Goal: Task Accomplishment & Management: Manage account settings

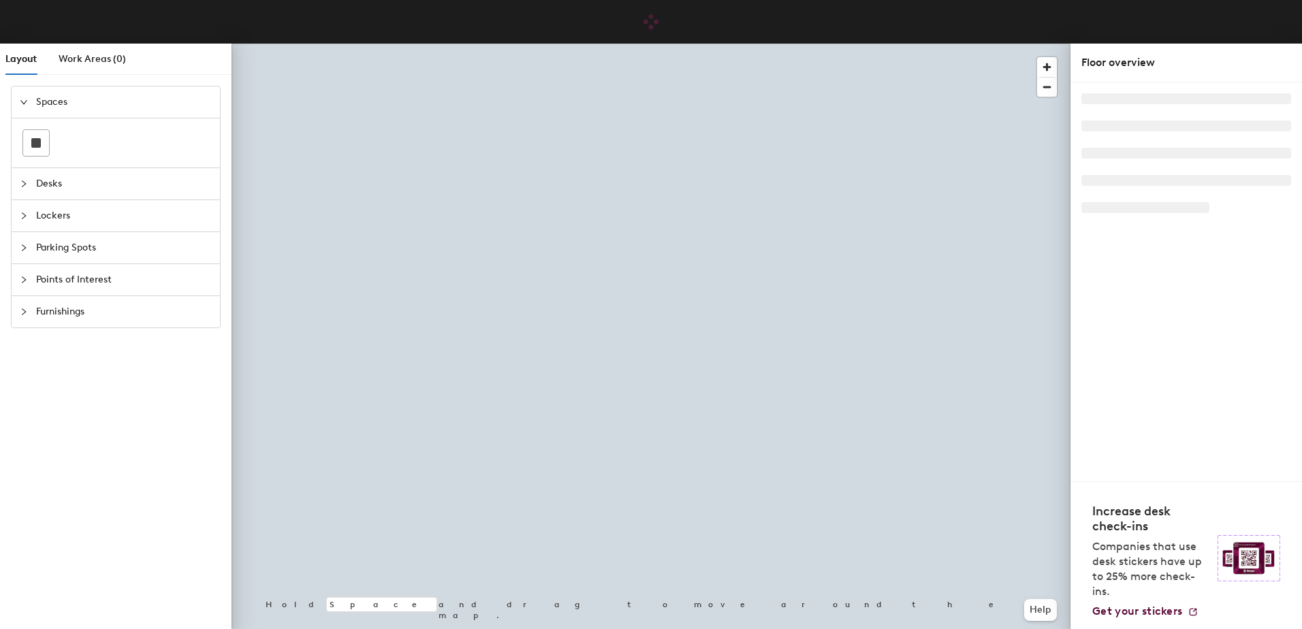
click at [20, 185] on icon "collapsed" at bounding box center [24, 184] width 8 height 8
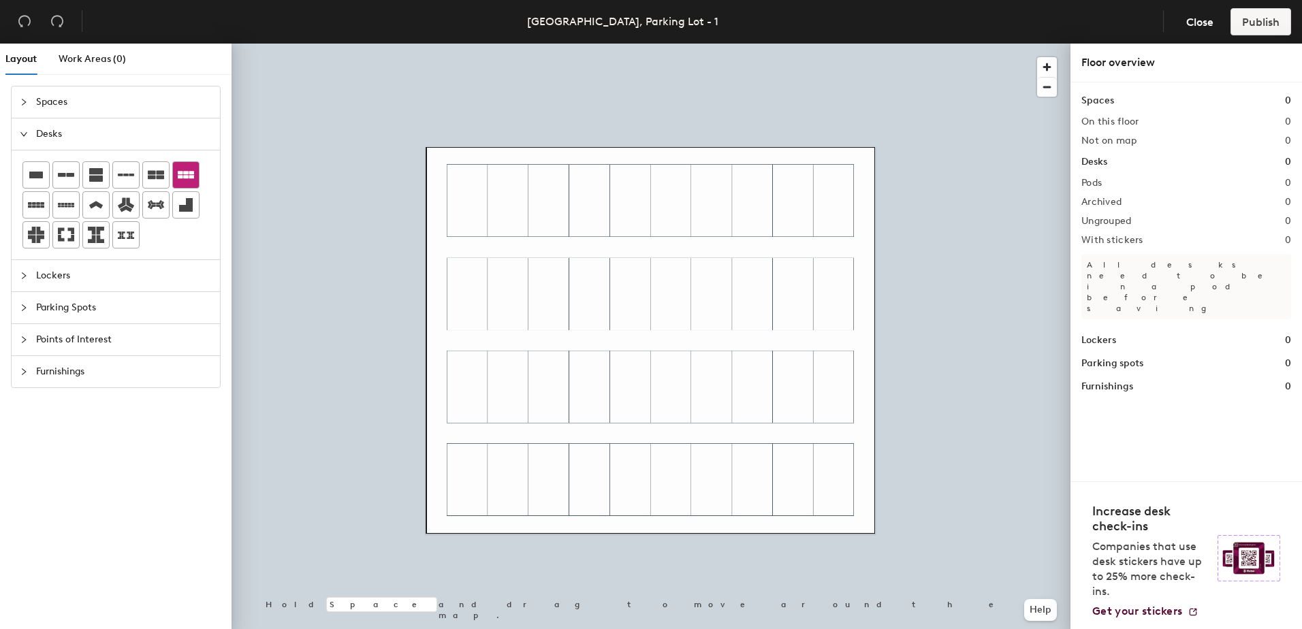
click at [470, 206] on div "Layout Work Areas (0) Spaces Desks Lockers Parking Spots Points of Interest Fur…" at bounding box center [651, 339] width 1302 height 591
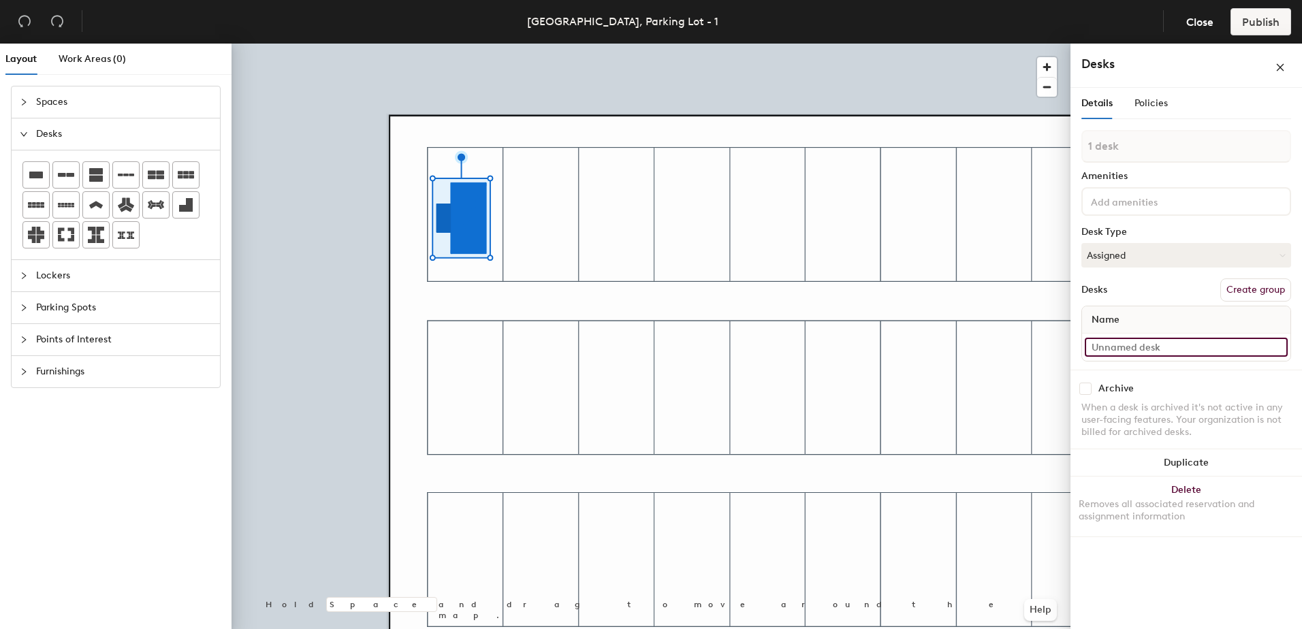
click at [1176, 347] on input at bounding box center [1186, 347] width 203 height 19
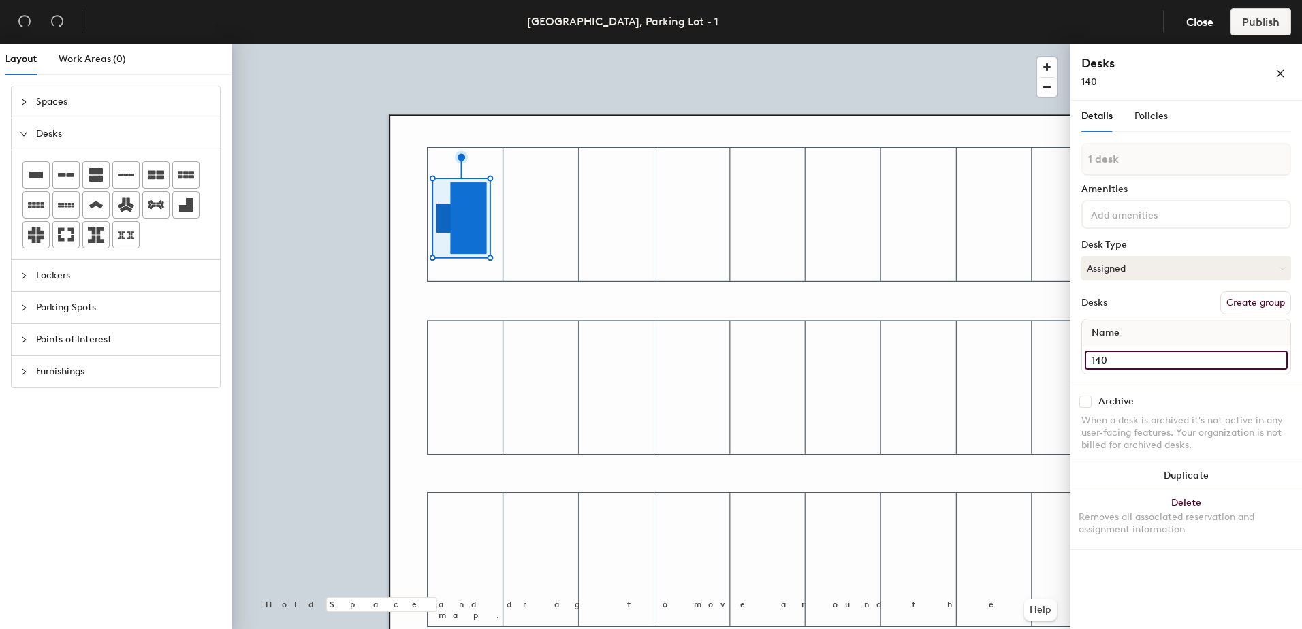
type input "140"
click at [1169, 221] on input at bounding box center [1150, 214] width 123 height 16
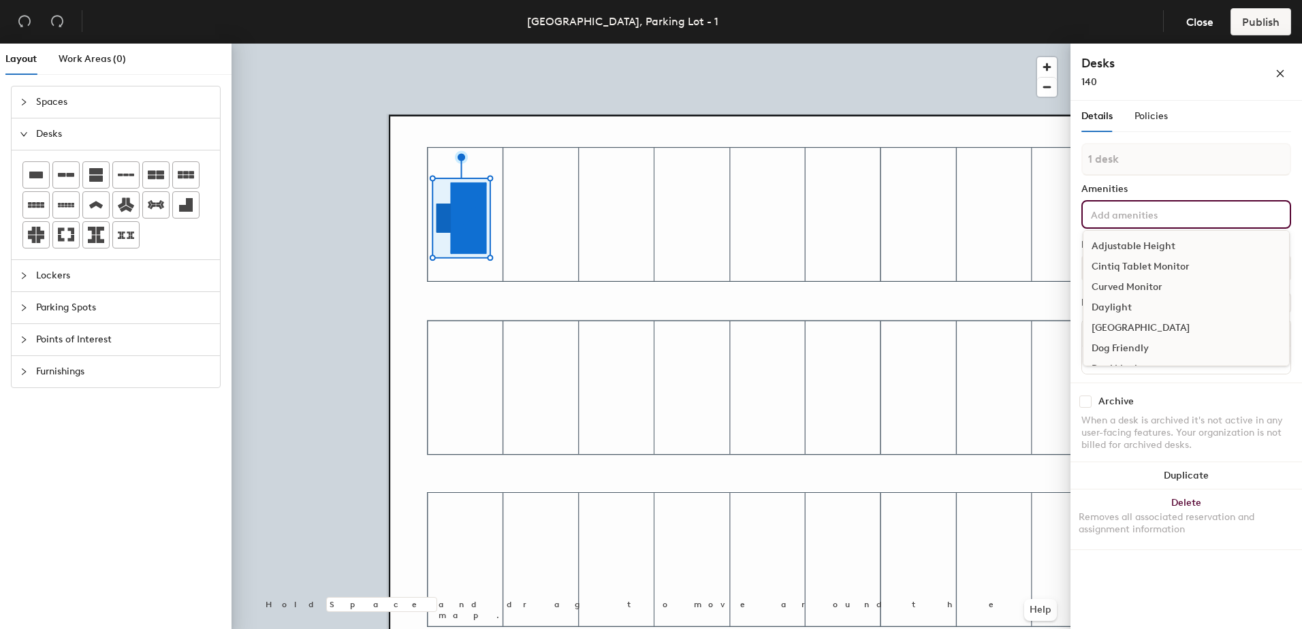
click at [1149, 400] on div "Archive" at bounding box center [1187, 402] width 210 height 12
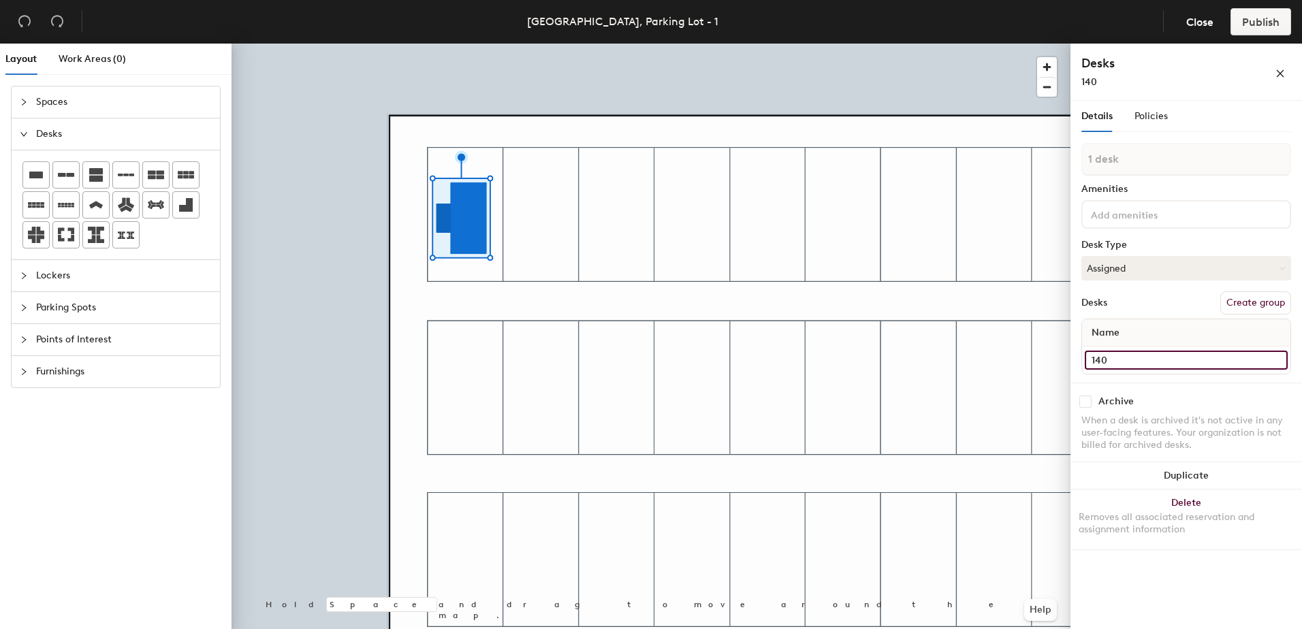
click at [1117, 358] on input "140" at bounding box center [1186, 360] width 203 height 19
click at [25, 341] on icon "collapsed" at bounding box center [24, 340] width 4 height 7
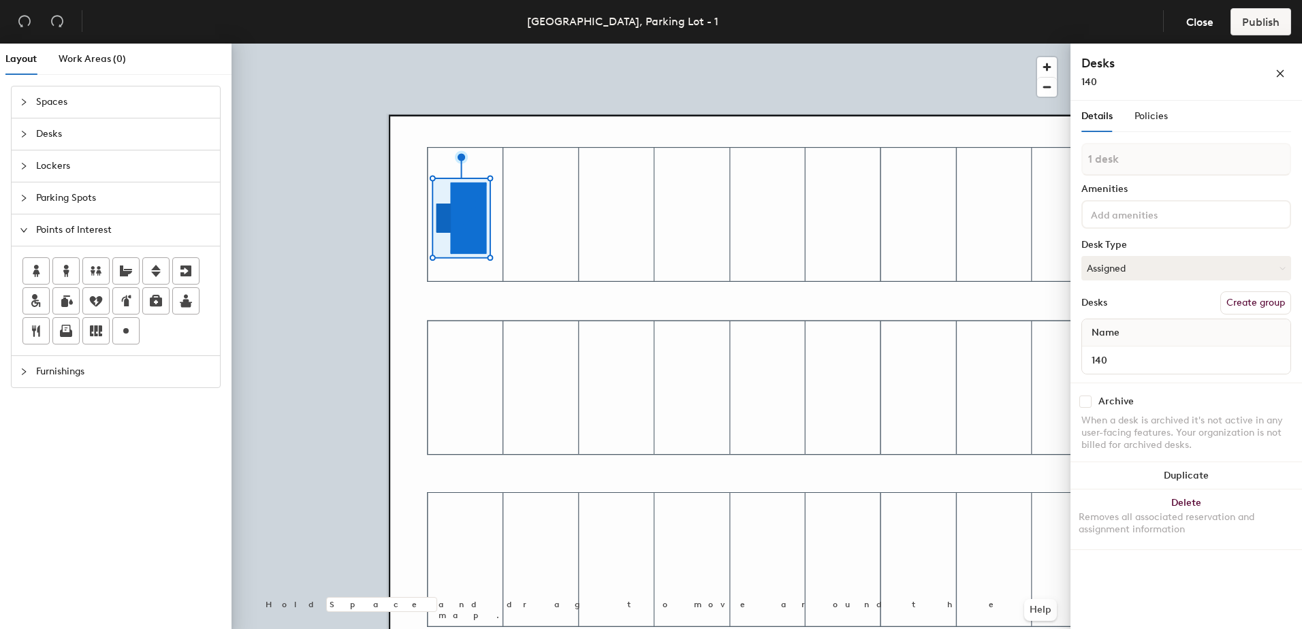
click at [637, 132] on div "Layout Work Areas (0) Spaces Desks Lockers Parking Spots Points of Interest Fur…" at bounding box center [651, 339] width 1302 height 591
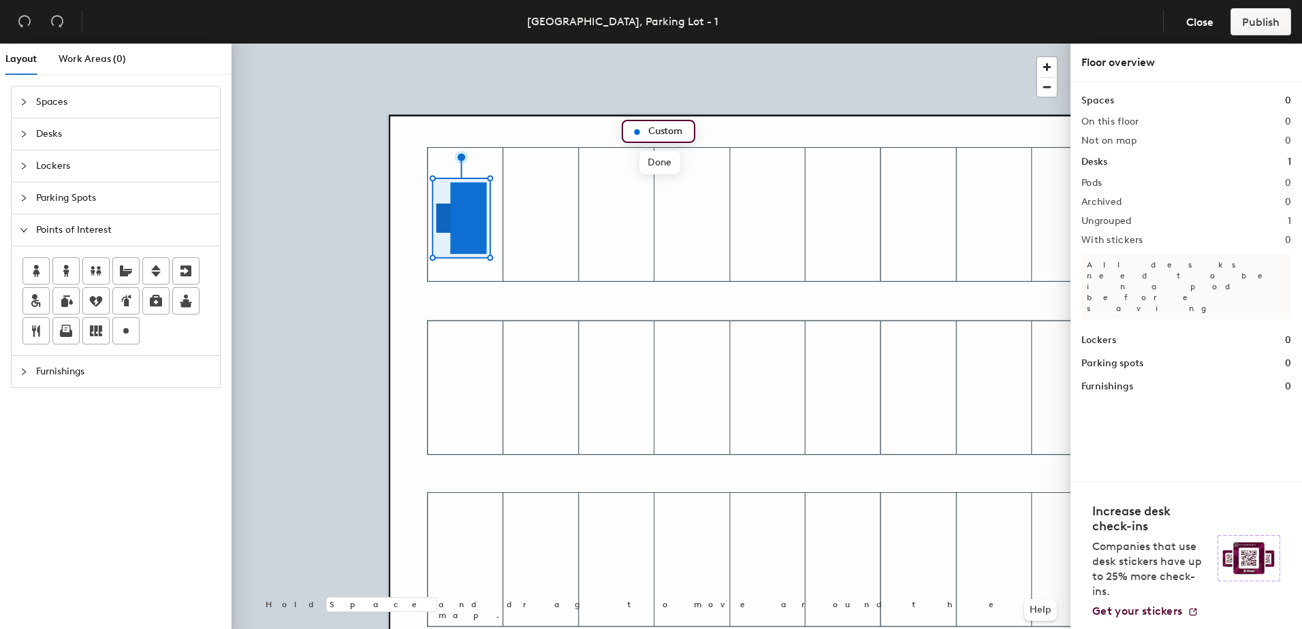
click at [661, 133] on input "Custom" at bounding box center [667, 131] width 44 height 19
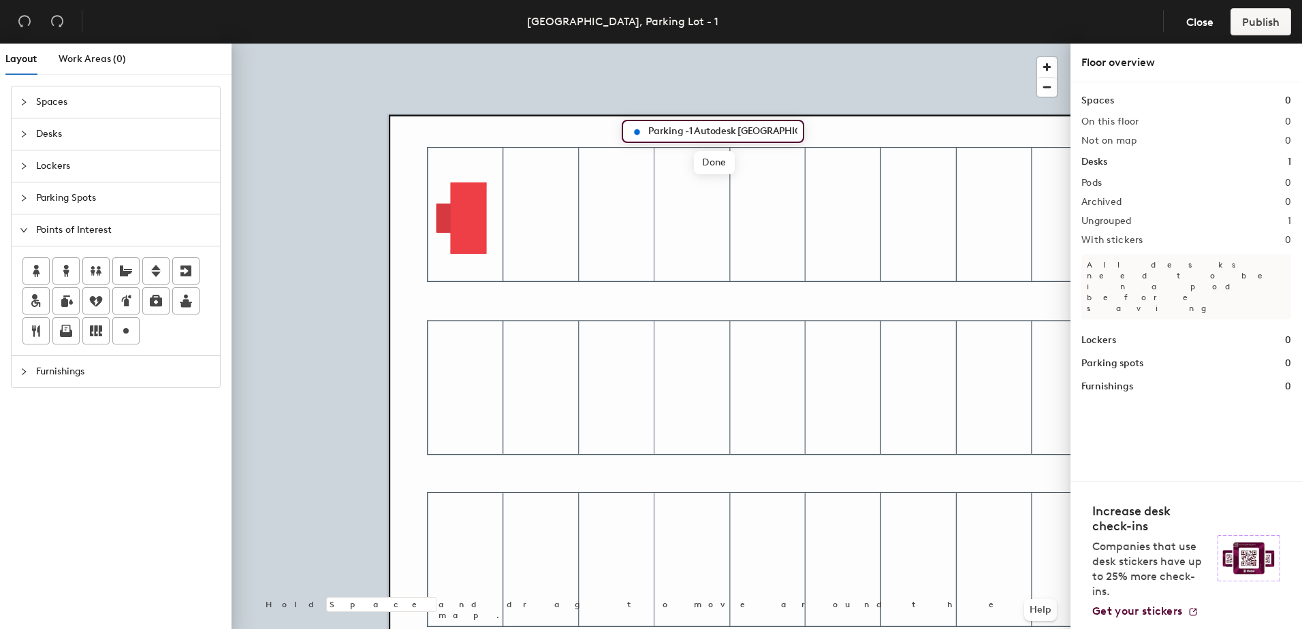
type input "Parking -1 Autodesk [GEOGRAPHIC_DATA]"
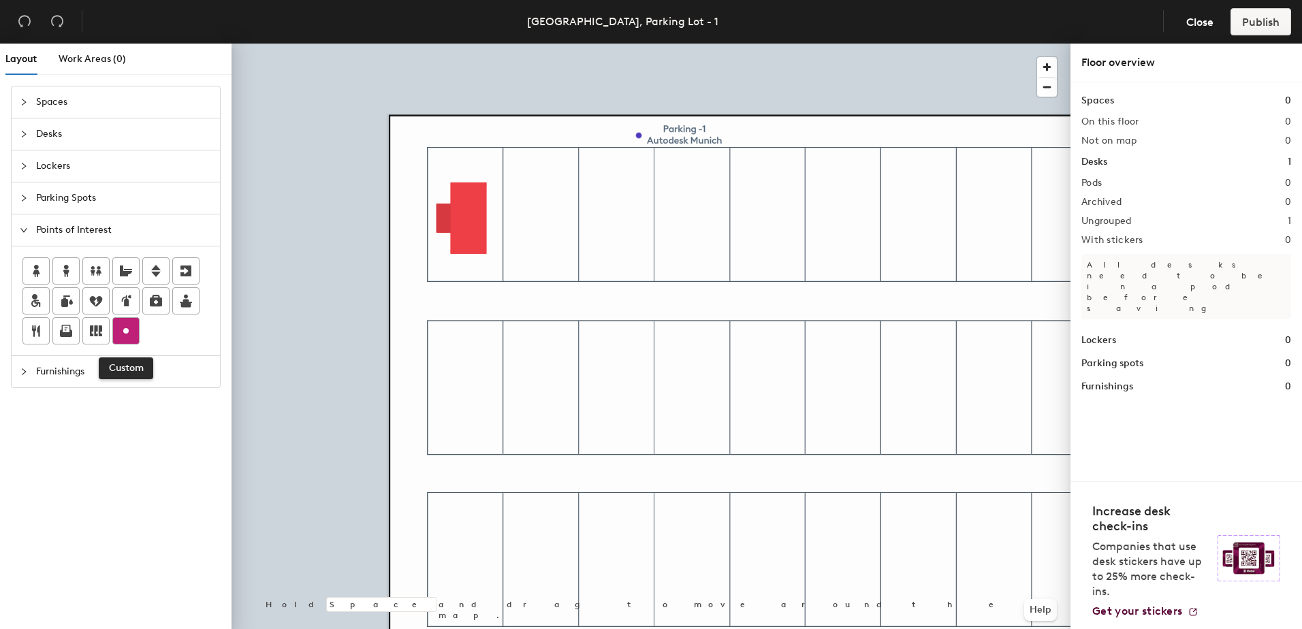
click at [131, 334] on icon at bounding box center [126, 331] width 16 height 16
type input "140"
click at [525, 165] on div "Layout Work Areas (0) Spaces Desks Lockers Parking Spots Points of Interest Fur…" at bounding box center [651, 339] width 1302 height 591
type input "141"
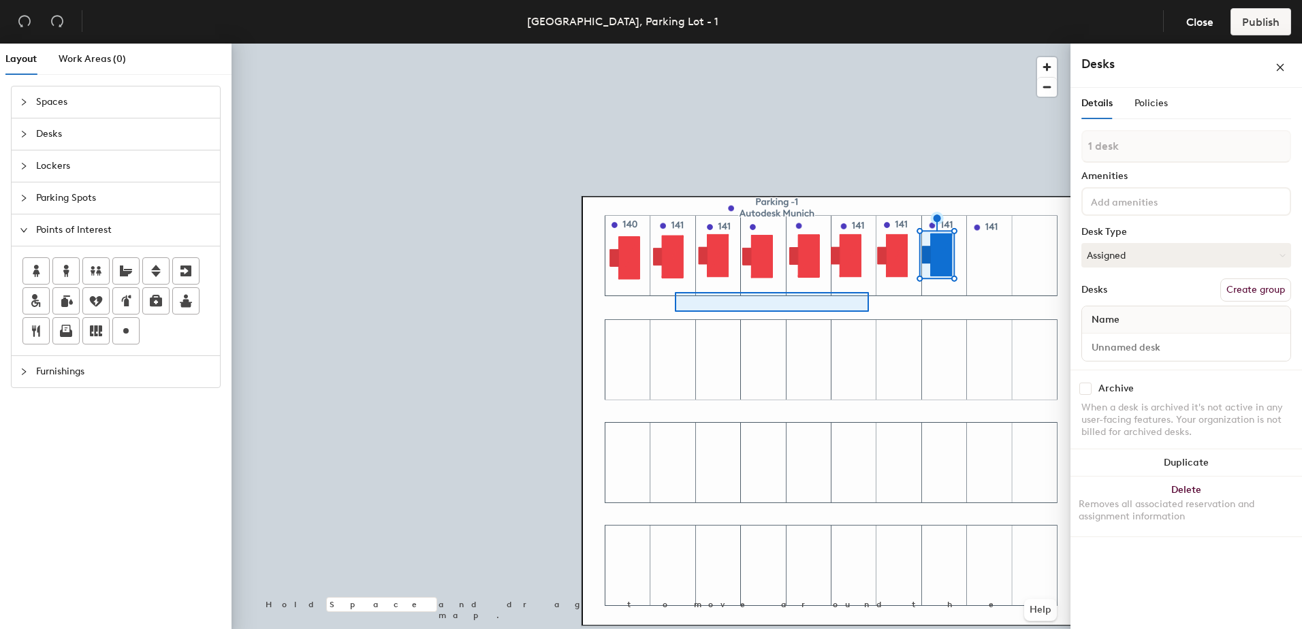
drag, startPoint x: 131, startPoint y: 334, endPoint x: 1073, endPoint y: 341, distance: 942.2
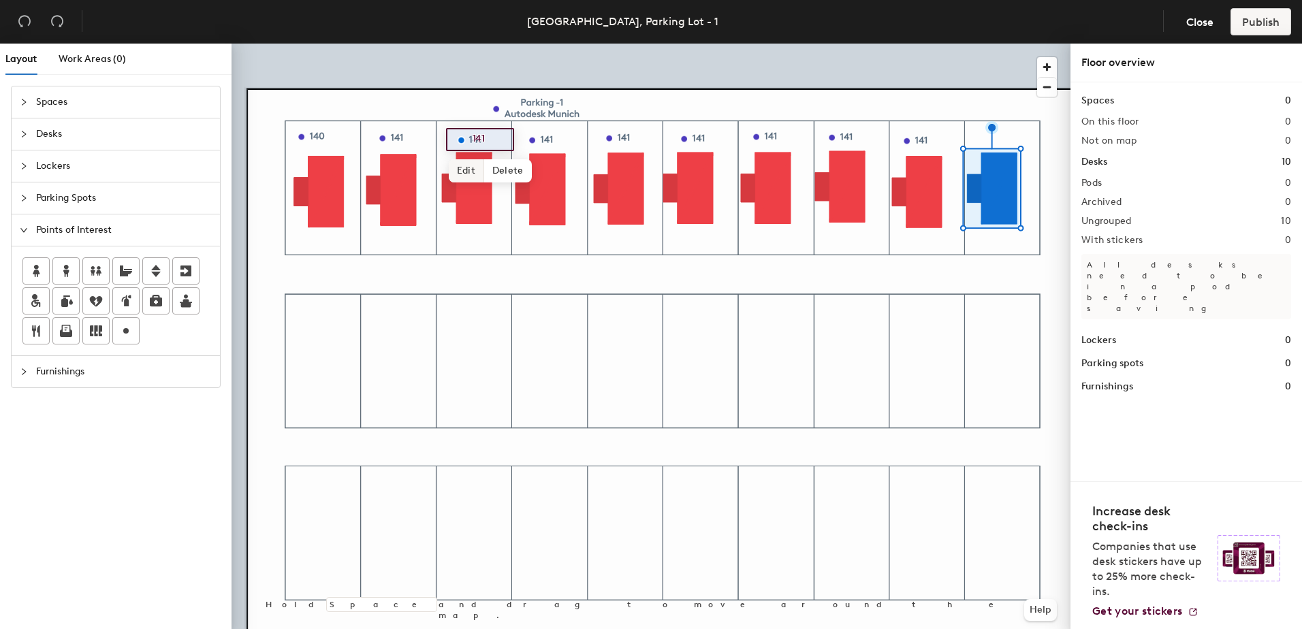
click at [467, 169] on span "Edit" at bounding box center [466, 170] width 35 height 23
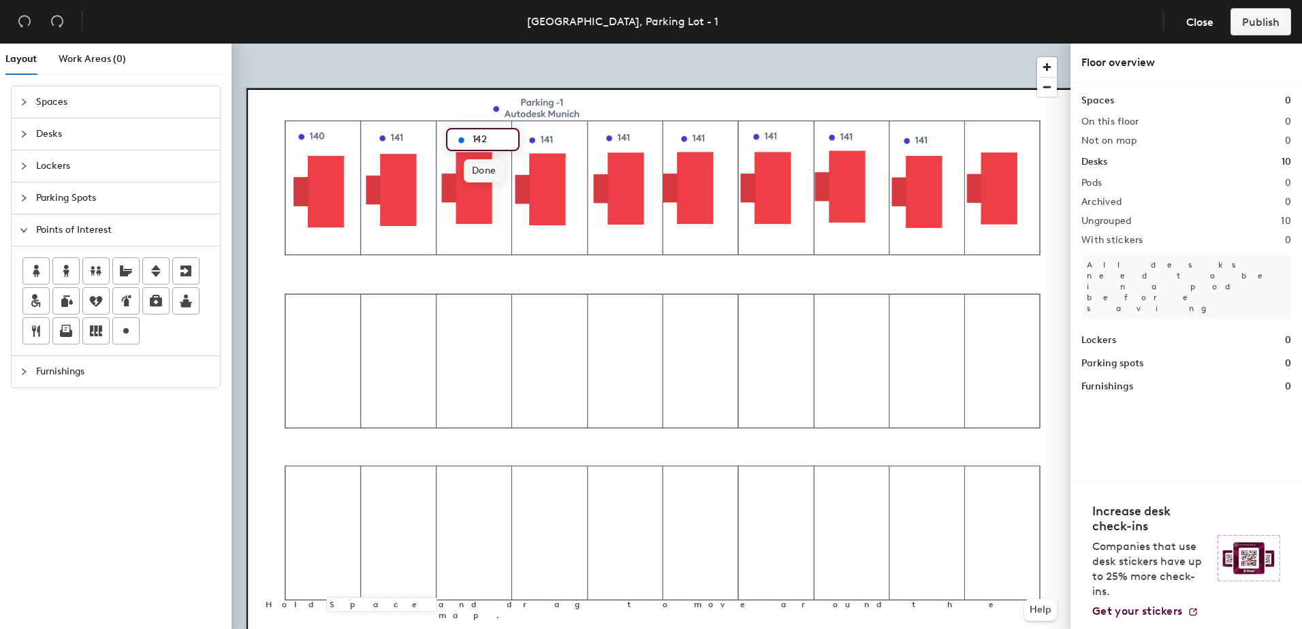
type input "142"
click at [537, 168] on span "Edit" at bounding box center [537, 170] width 35 height 23
type input "143"
click at [625, 162] on span "Edit" at bounding box center [614, 168] width 35 height 23
type input "144"
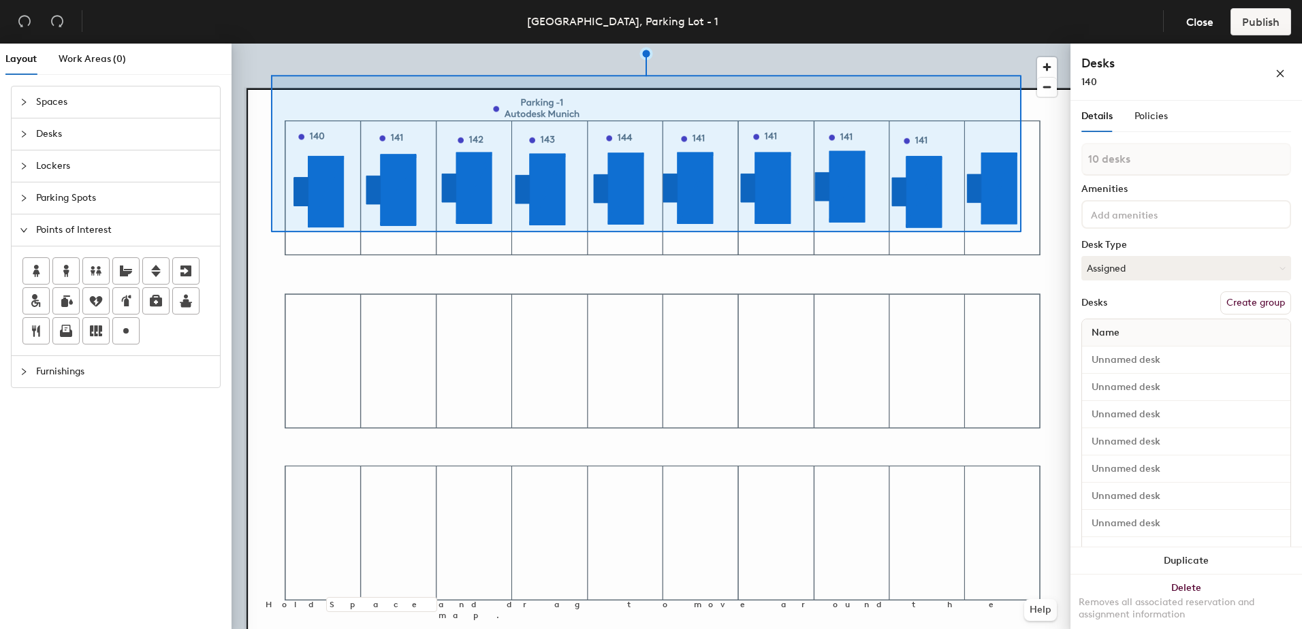
click at [1231, 303] on button "Create group" at bounding box center [1256, 303] width 71 height 23
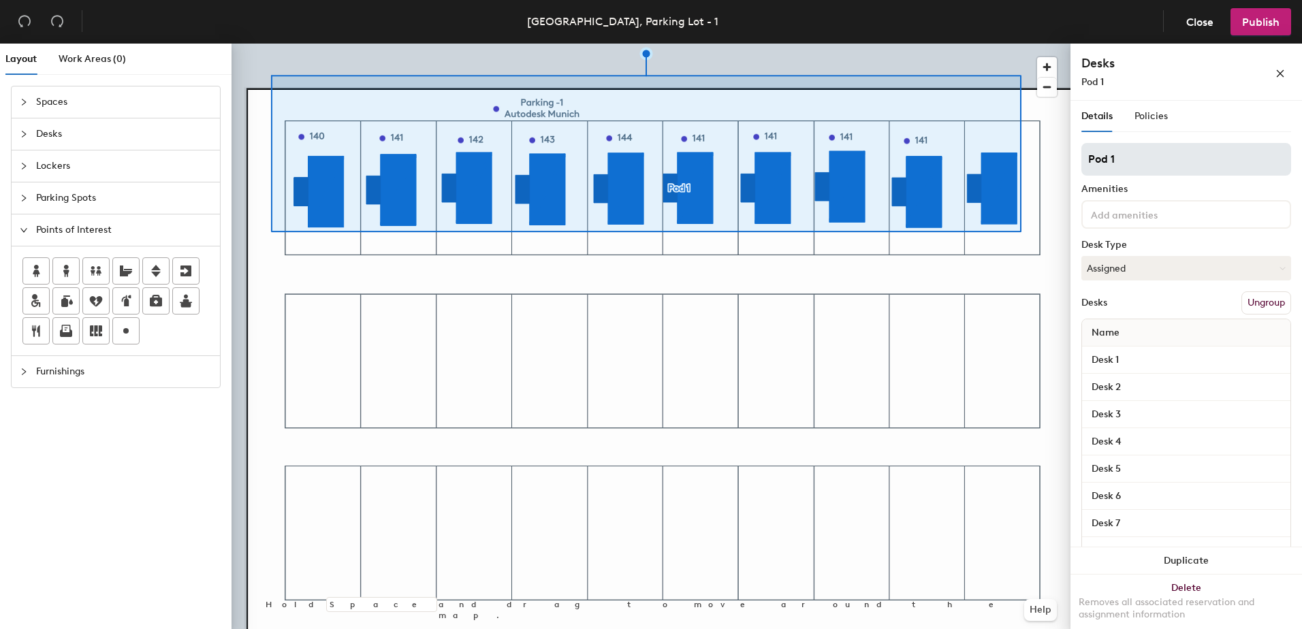
click at [967, 166] on div "Layout Work Areas (0) Spaces Desks Lockers Parking Spots Points of Interest Fur…" at bounding box center [651, 339] width 1302 height 591
click at [1143, 161] on input "Parking Row -1" at bounding box center [1187, 159] width 210 height 33
type input "Parking -1 Raw A"
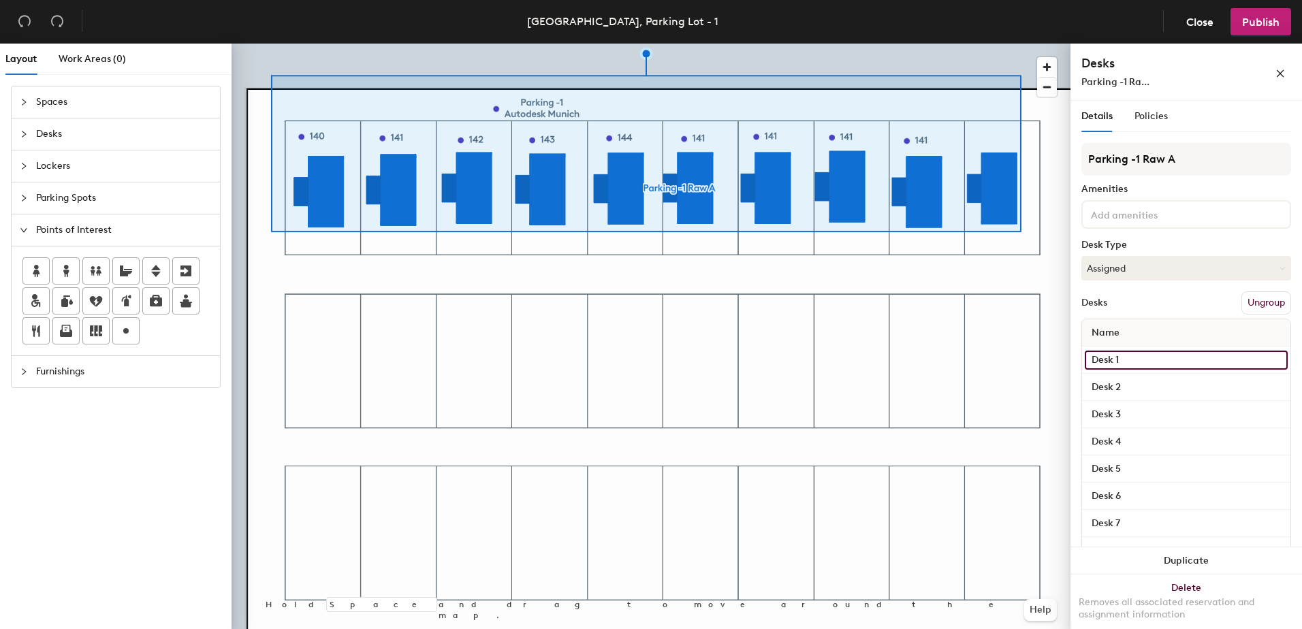
click at [1114, 360] on input "Desk 1" at bounding box center [1186, 360] width 203 height 19
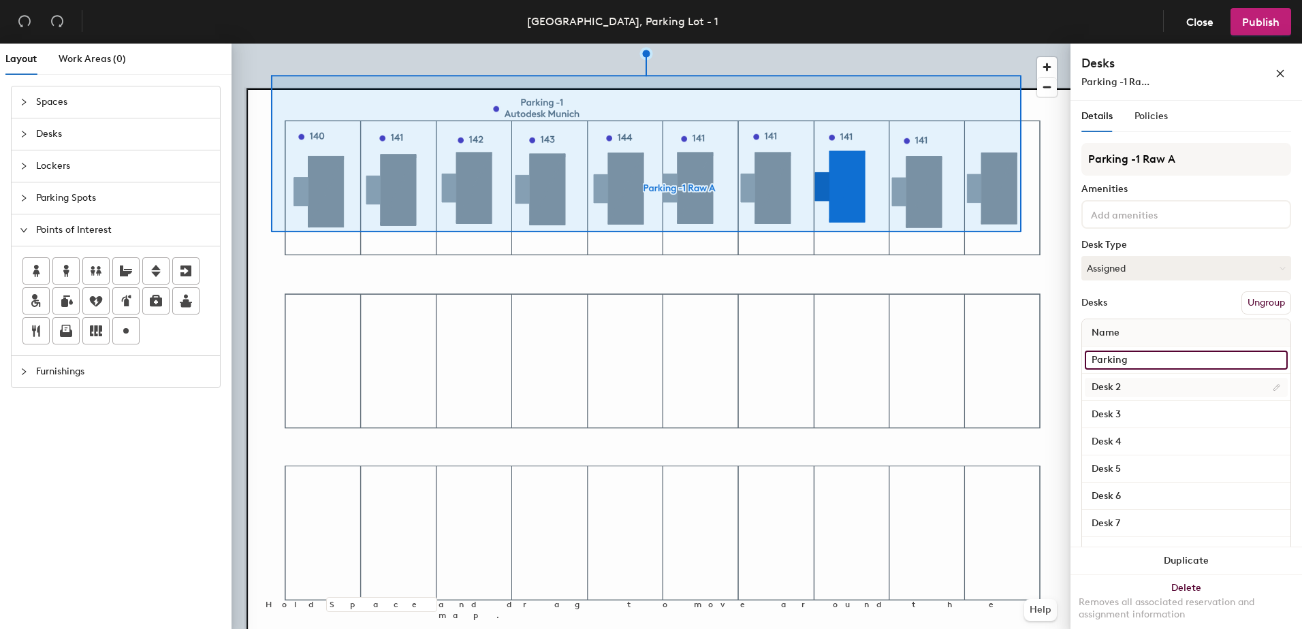
type input "Parking"
click at [1126, 390] on input "Desk 2" at bounding box center [1186, 387] width 203 height 19
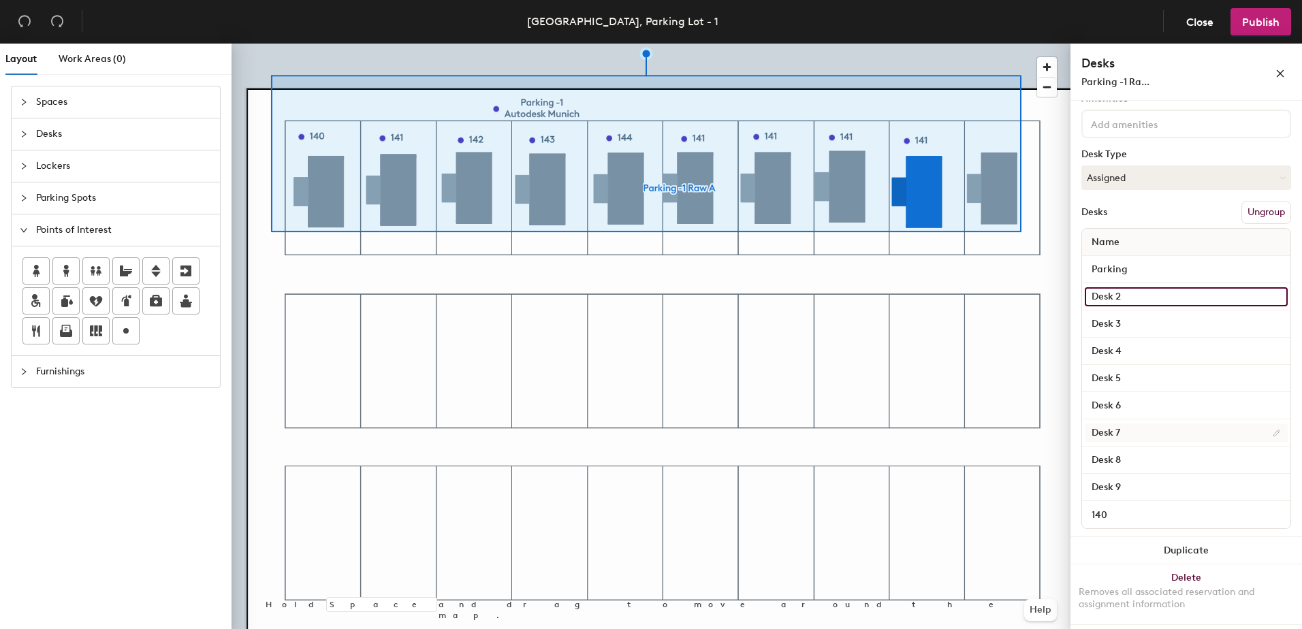
scroll to position [91, 0]
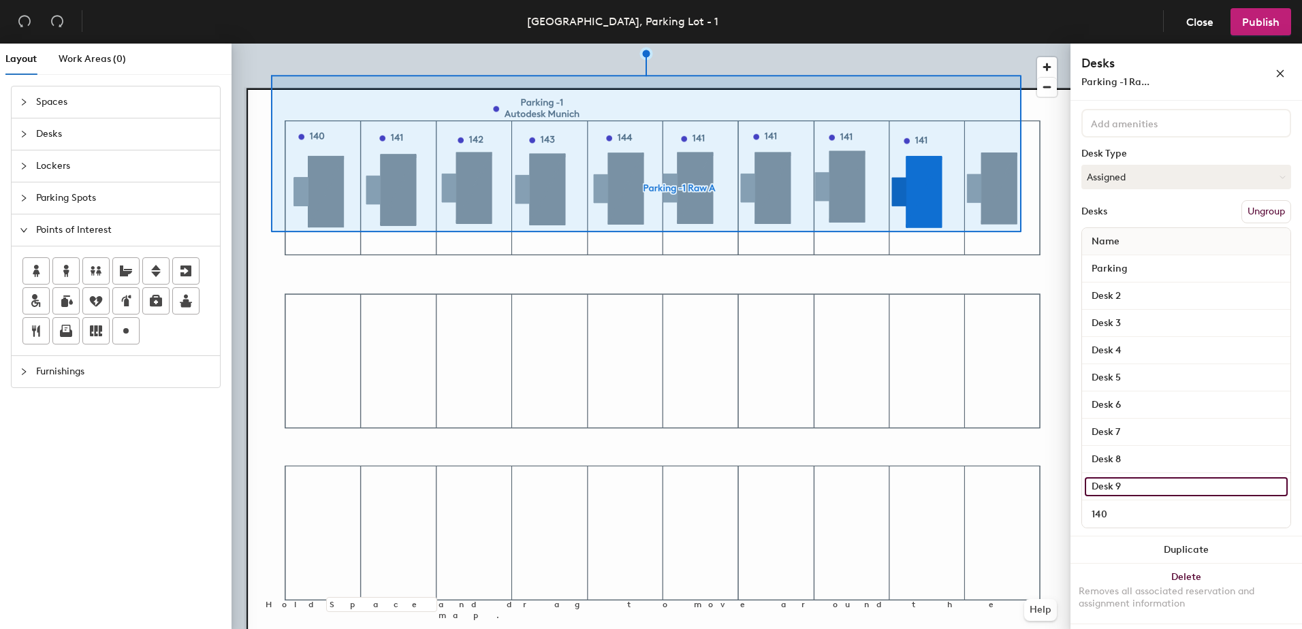
click at [1139, 489] on input "Desk 9" at bounding box center [1186, 487] width 203 height 19
type input "141"
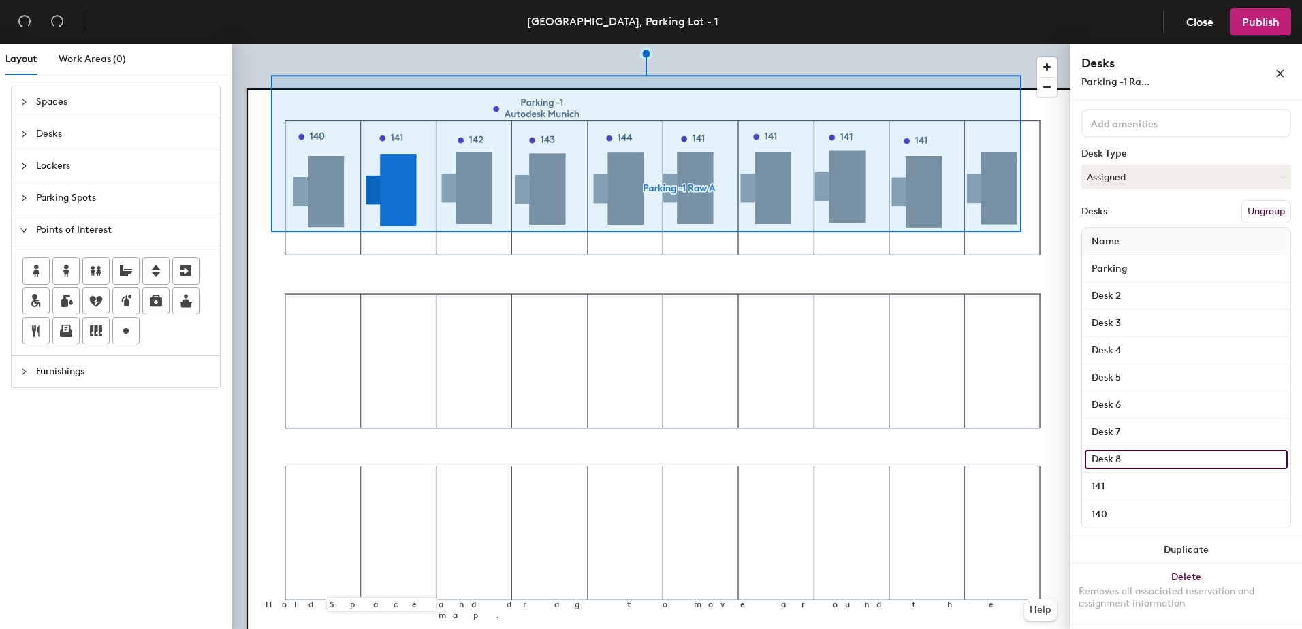
click at [1129, 456] on input "Desk 8" at bounding box center [1186, 459] width 203 height 19
type input "144"
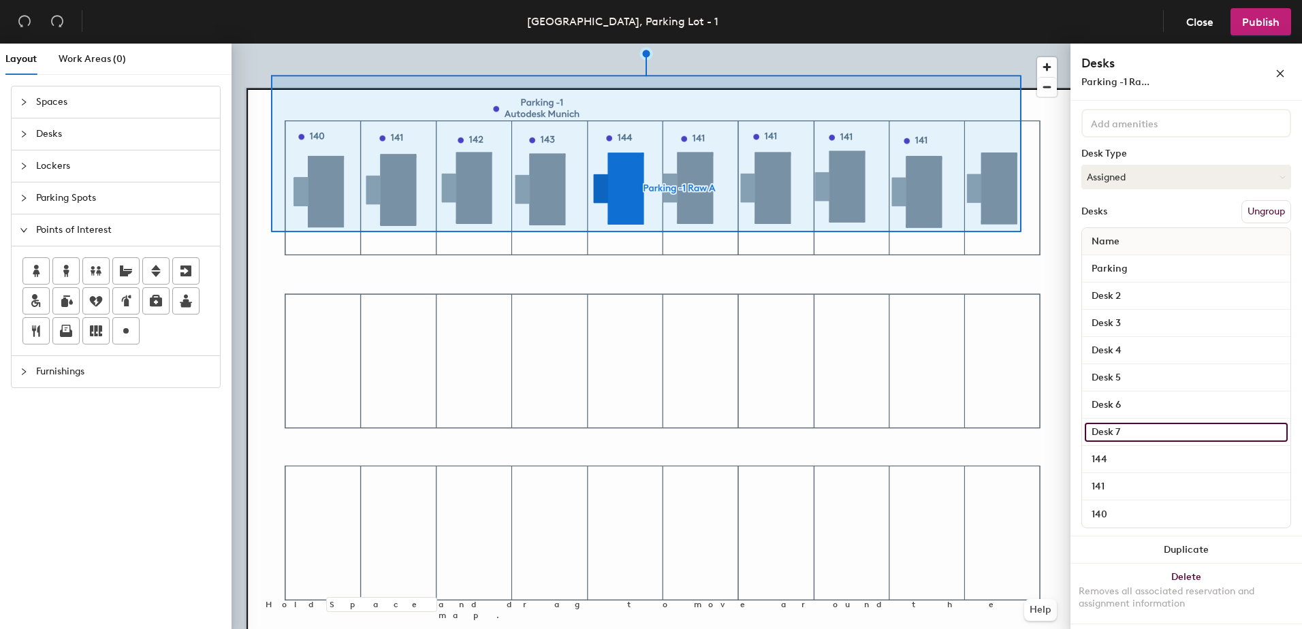
click at [1130, 425] on input "Desk 7" at bounding box center [1186, 432] width 203 height 19
type input "143"
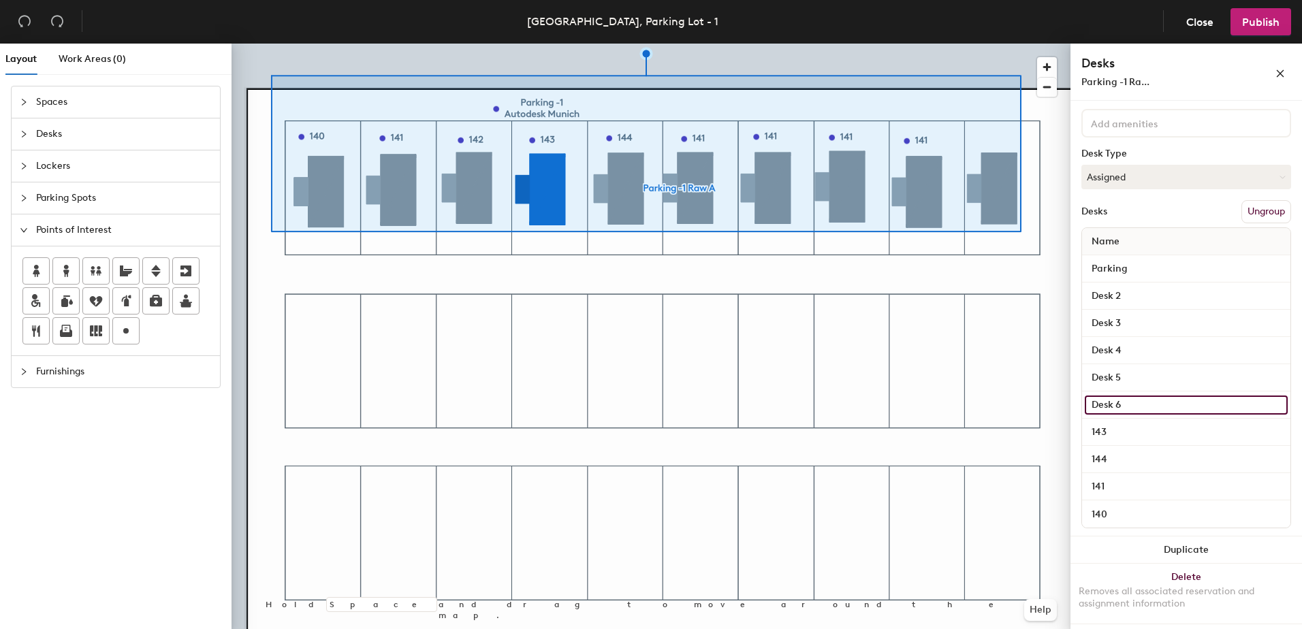
click at [1132, 401] on input "Desk 6" at bounding box center [1186, 405] width 203 height 19
type input "142"
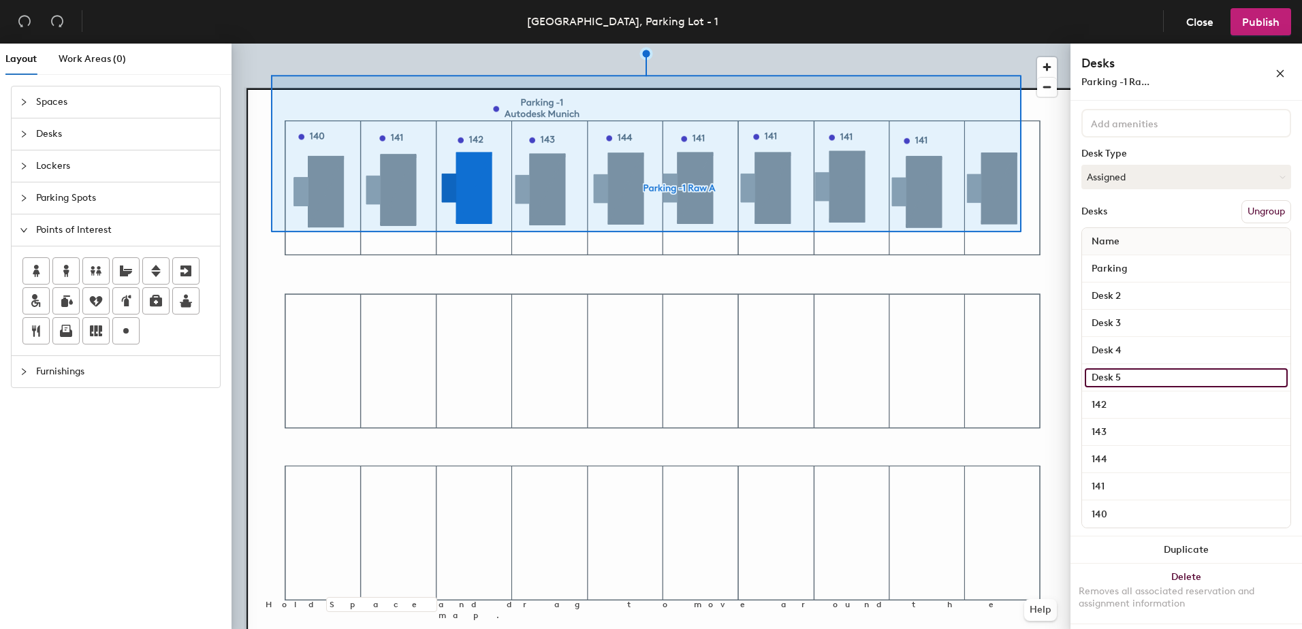
click at [1115, 377] on input "Desk 5" at bounding box center [1186, 378] width 203 height 19
type input "149"
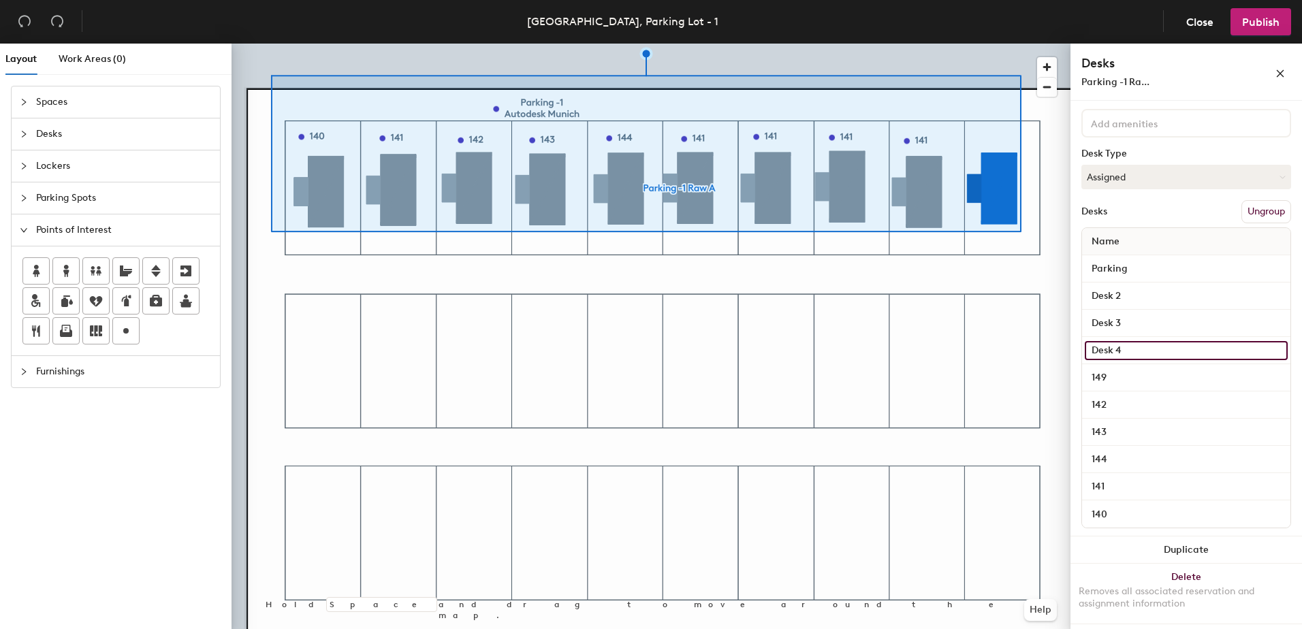
click at [1146, 343] on input "Desk 4" at bounding box center [1186, 350] width 203 height 19
type input "145"
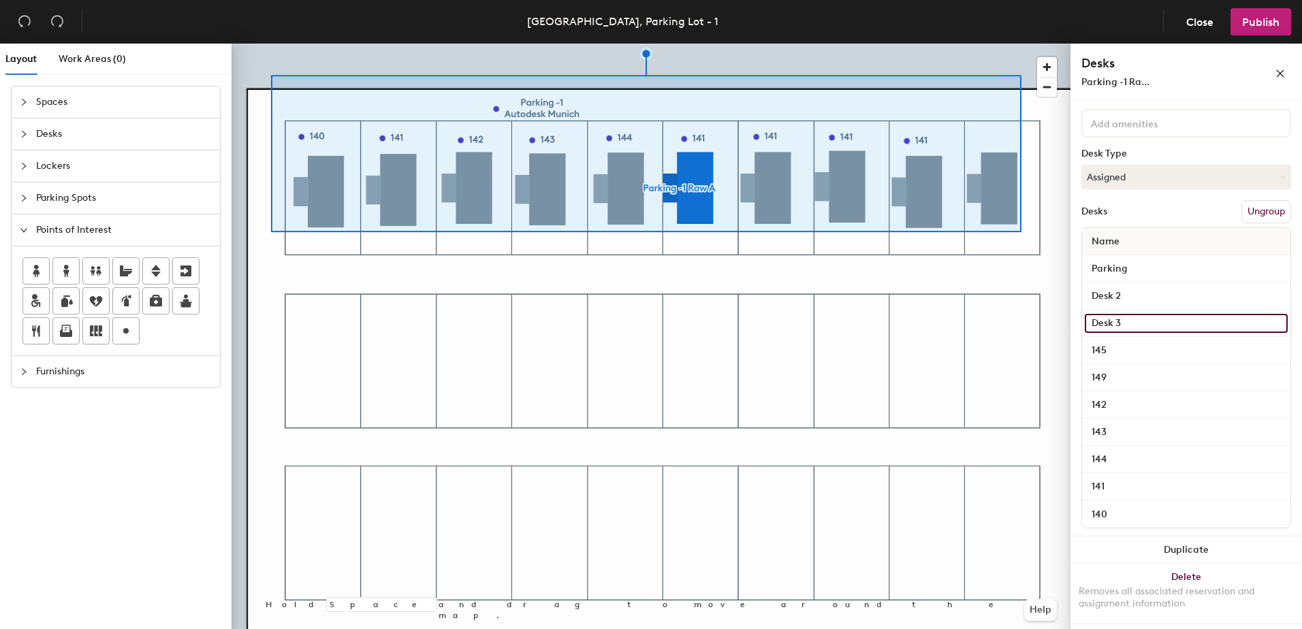
click at [1146, 321] on input "Desk 3" at bounding box center [1186, 323] width 203 height 19
type input "146"
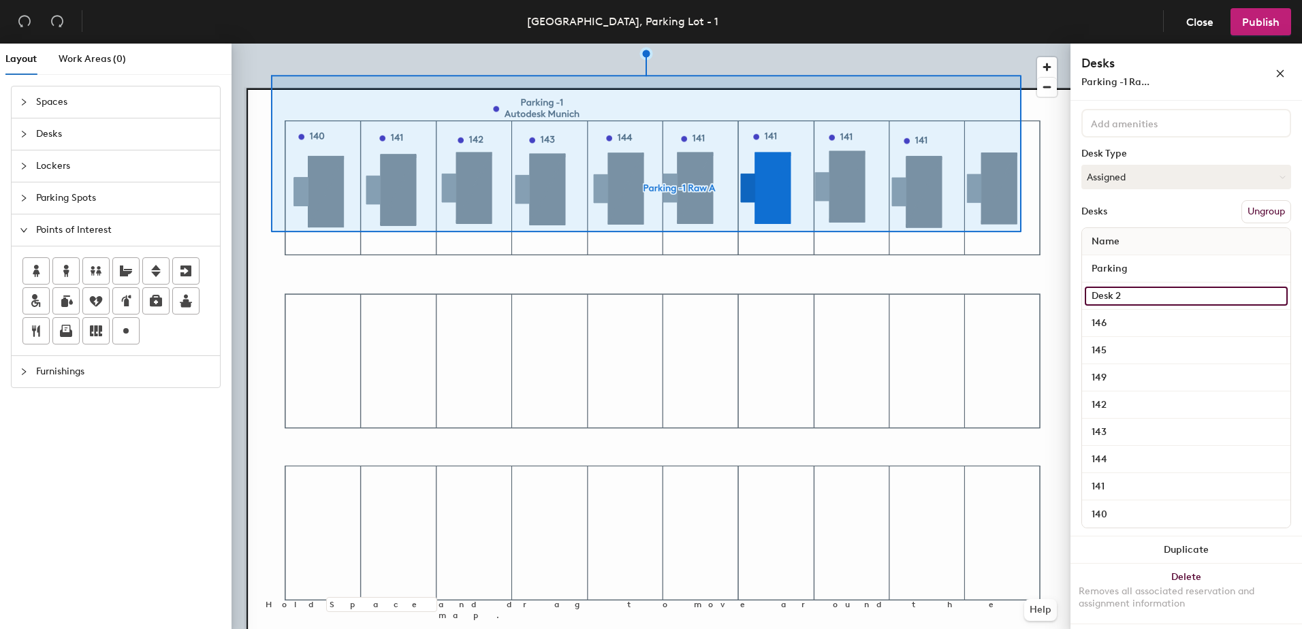
click at [1130, 292] on input "Desk 2" at bounding box center [1186, 296] width 203 height 19
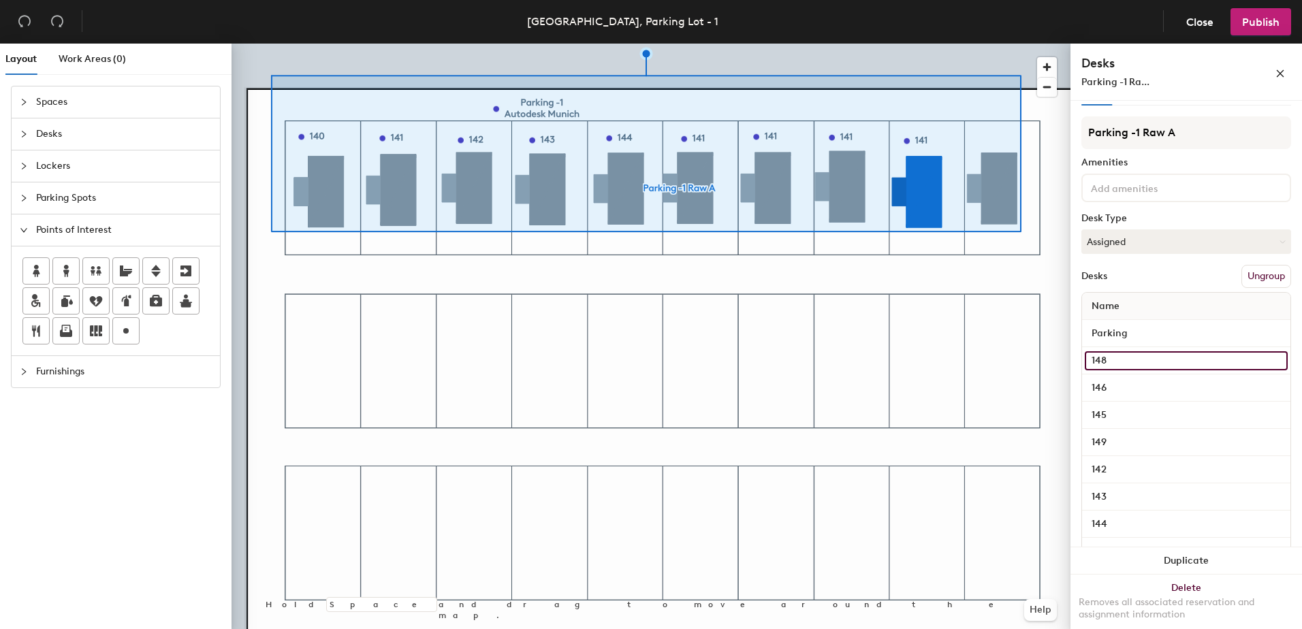
scroll to position [0, 0]
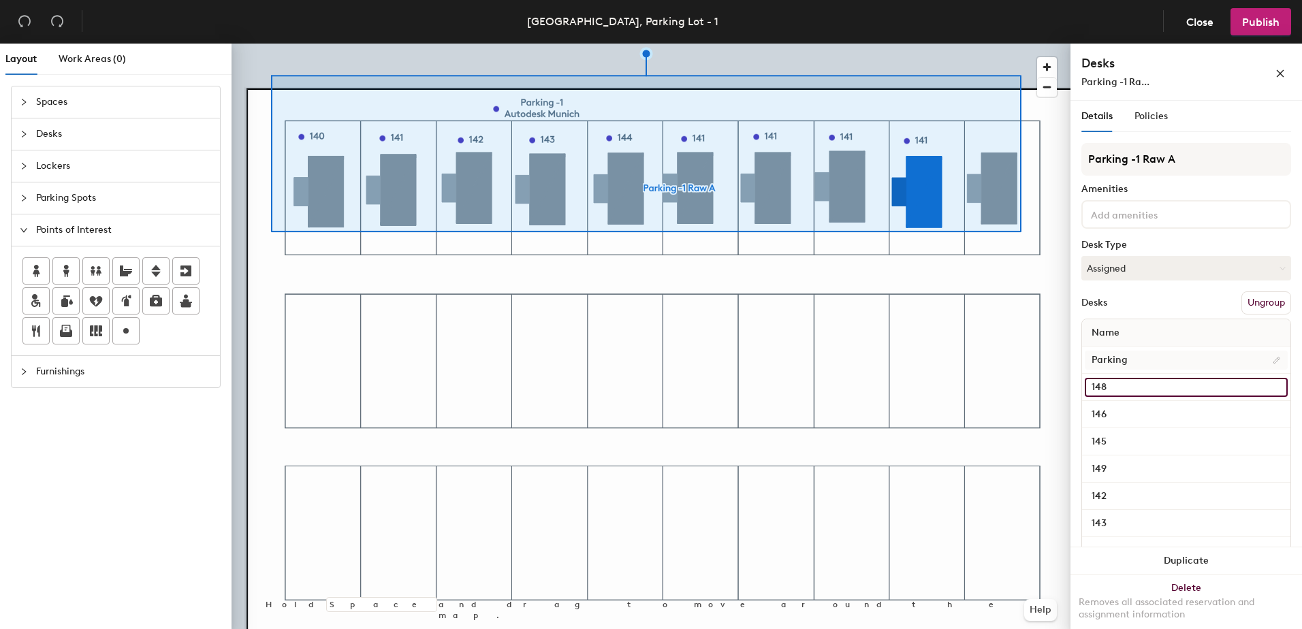
type input "148"
click at [1138, 364] on input "Parking" at bounding box center [1186, 360] width 203 height 19
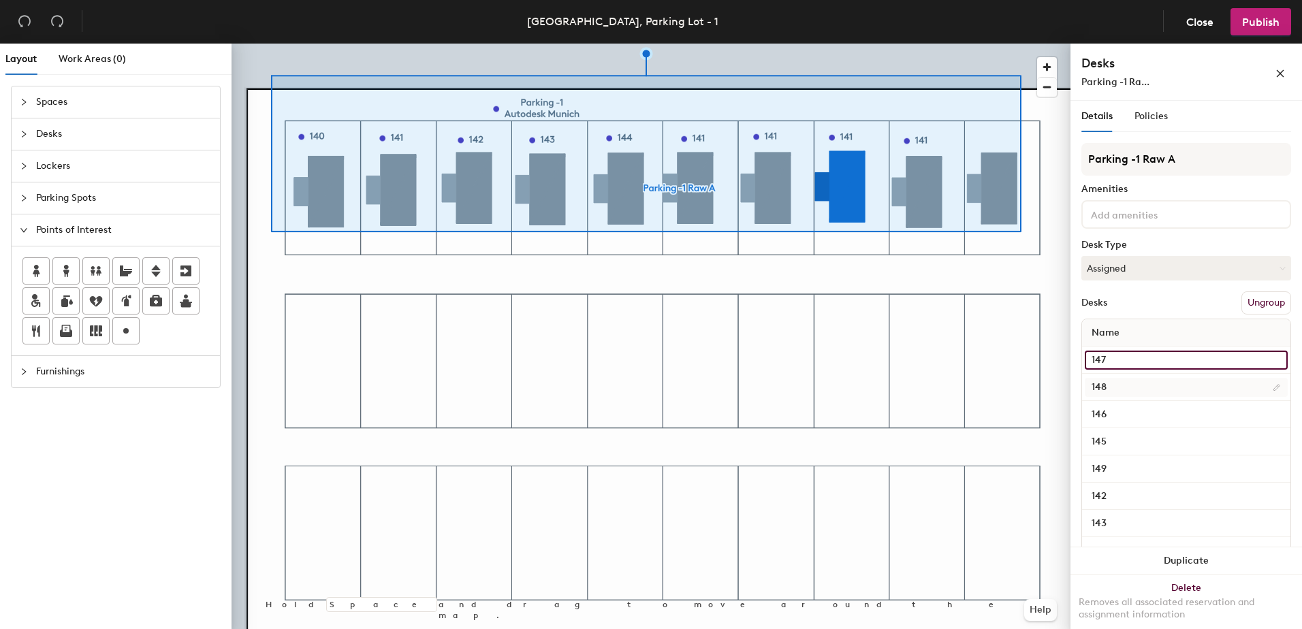
type input "147"
click at [1130, 390] on input "148" at bounding box center [1186, 387] width 203 height 19
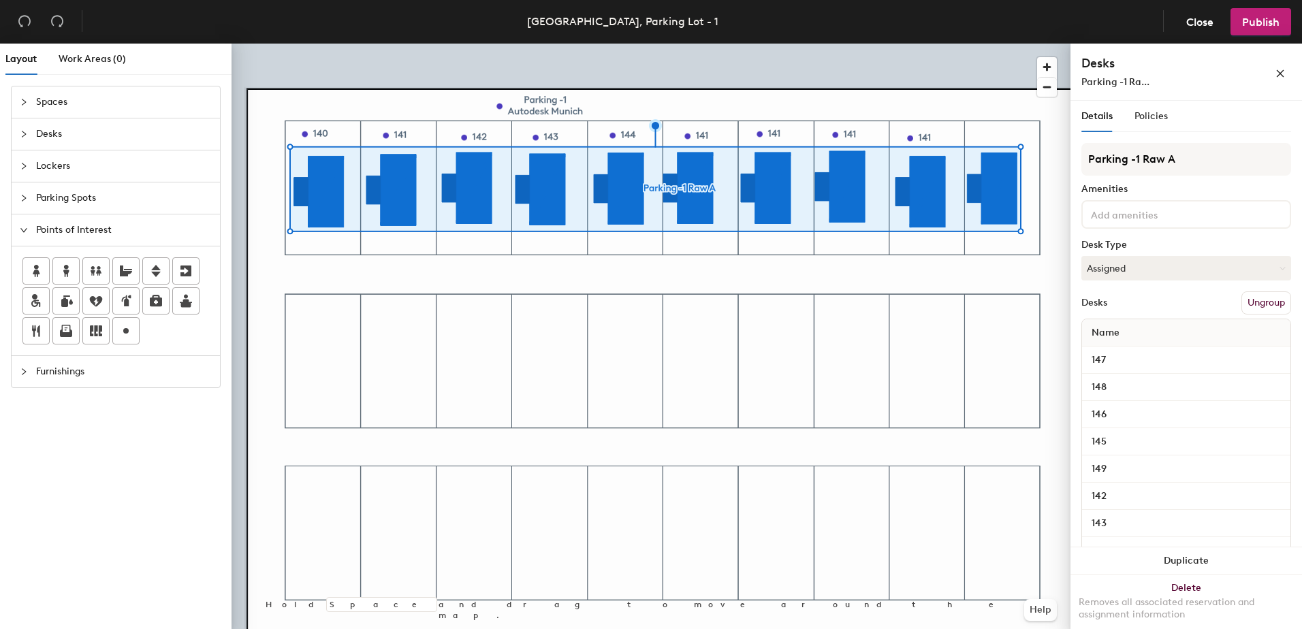
click at [1243, 306] on button "Ungroup" at bounding box center [1267, 303] width 50 height 23
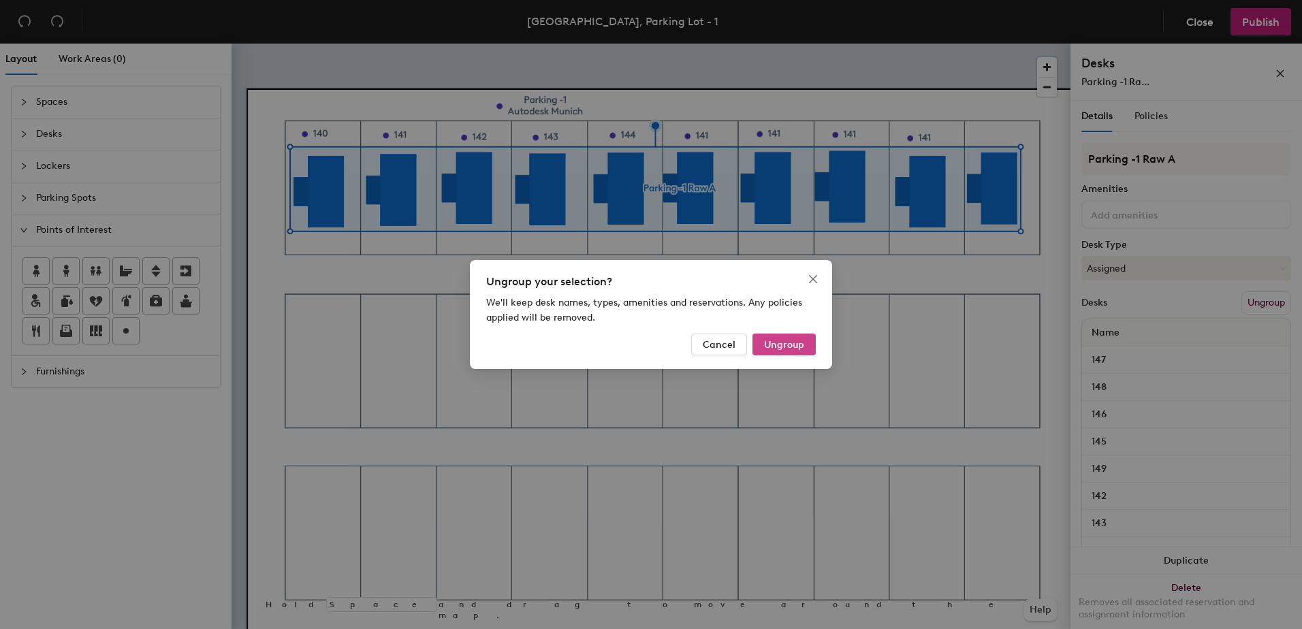
click at [804, 343] on span "Ungroup" at bounding box center [784, 345] width 40 height 12
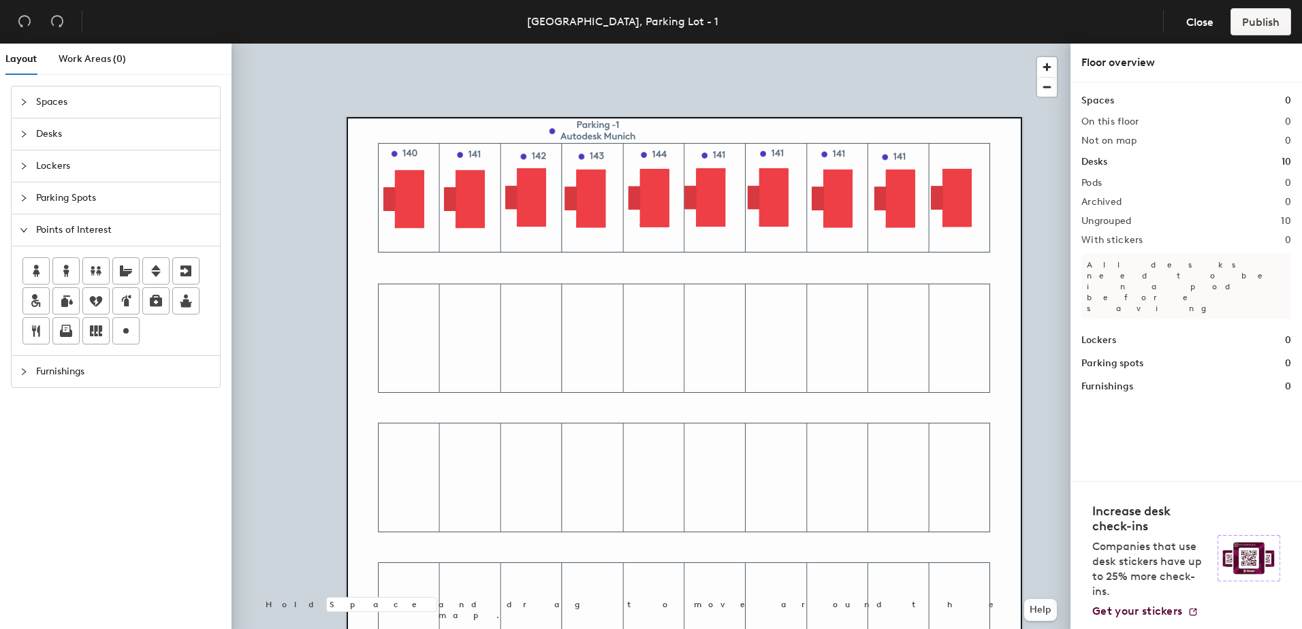
click at [718, 44] on div at bounding box center [651, 44] width 839 height 0
click at [711, 189] on span "Edit" at bounding box center [710, 185] width 35 height 23
type input "145"
click at [773, 178] on span "Edit" at bounding box center [768, 184] width 35 height 23
type input "146"
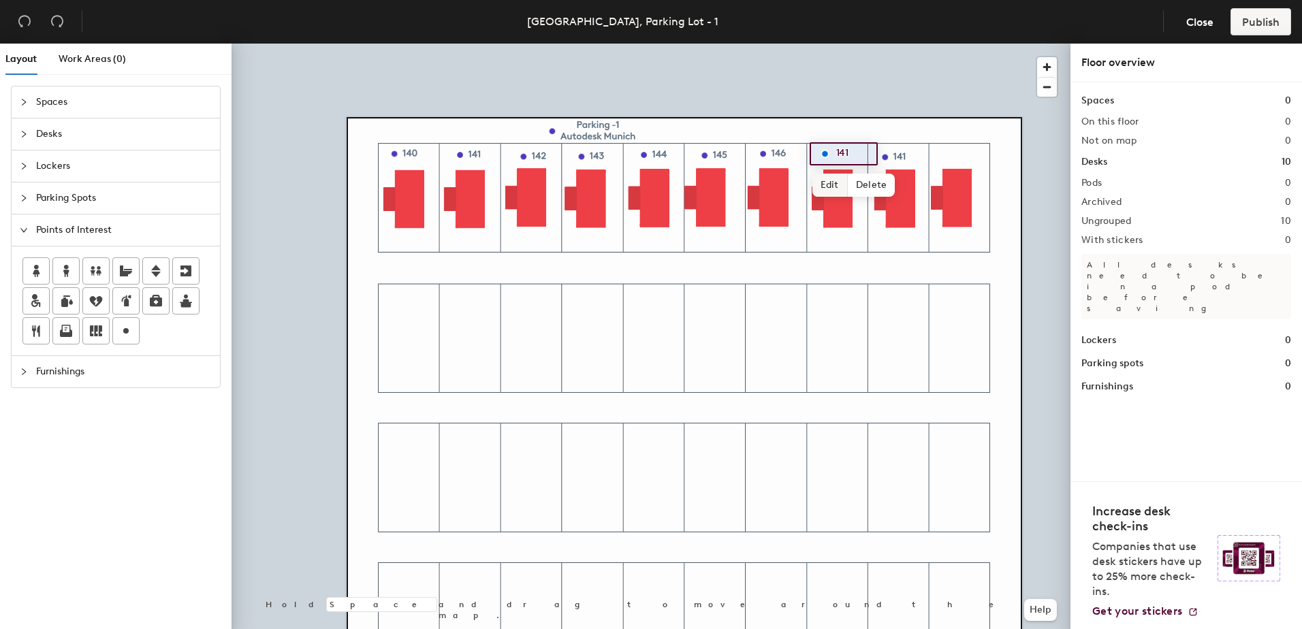
click at [831, 188] on span "Edit" at bounding box center [830, 185] width 35 height 23
type input "147"
click at [894, 182] on span "Edit" at bounding box center [890, 187] width 35 height 23
type input "148"
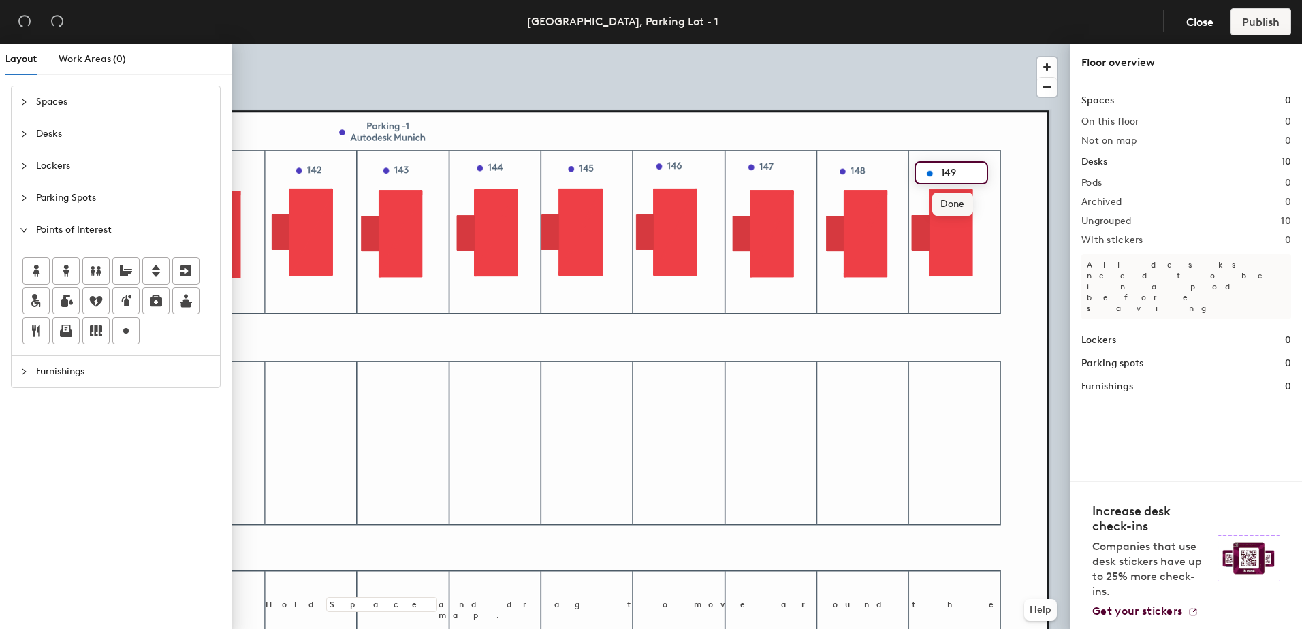
type input "149"
click at [969, 200] on span "Delete" at bounding box center [977, 201] width 48 height 23
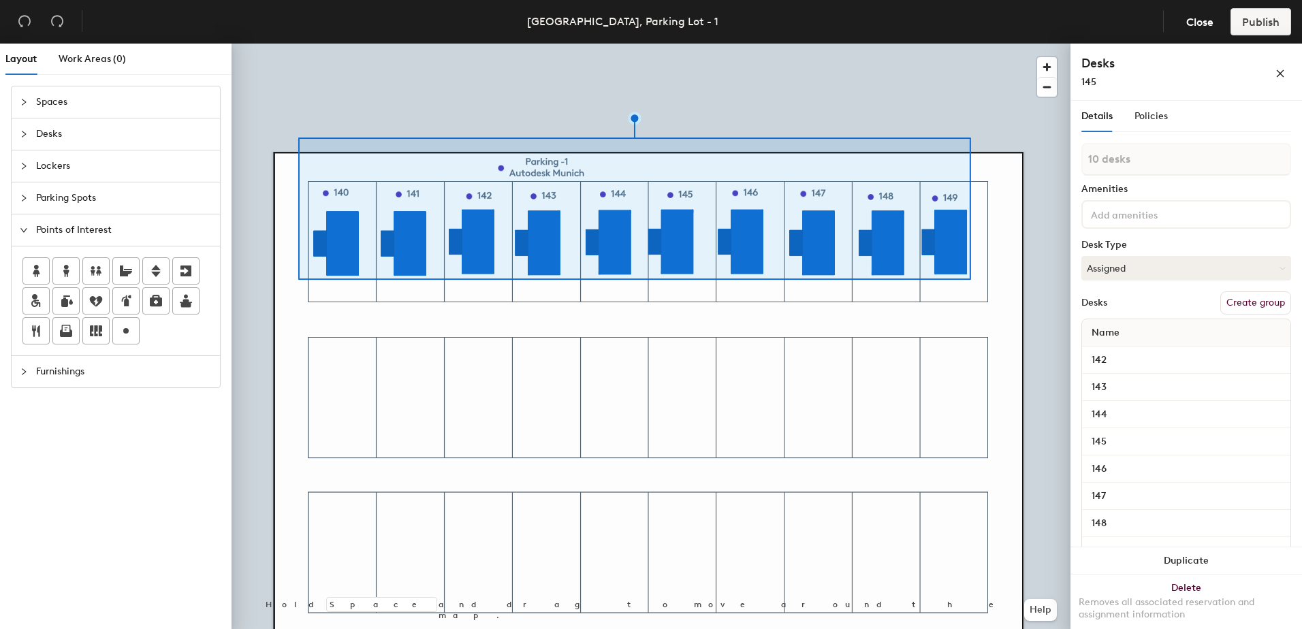
click at [1231, 305] on button "Create group" at bounding box center [1256, 303] width 71 height 23
click at [965, 158] on div "Layout Work Areas (0) Spaces Desks Lockers Parking Spots Points of Interest Fur…" at bounding box center [651, 339] width 1302 height 591
type input "Parking Row 1"
click at [1268, 29] on button "Publish" at bounding box center [1261, 21] width 61 height 27
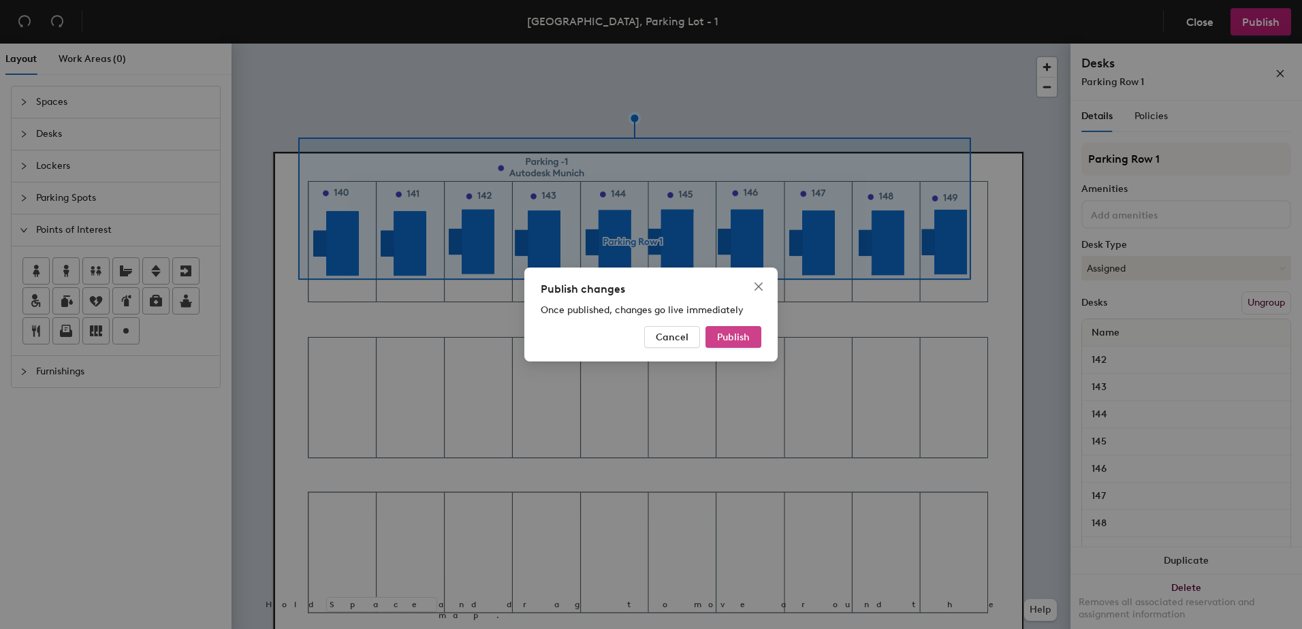
click at [760, 331] on button "Publish" at bounding box center [734, 337] width 56 height 22
